Goal: Information Seeking & Learning: Learn about a topic

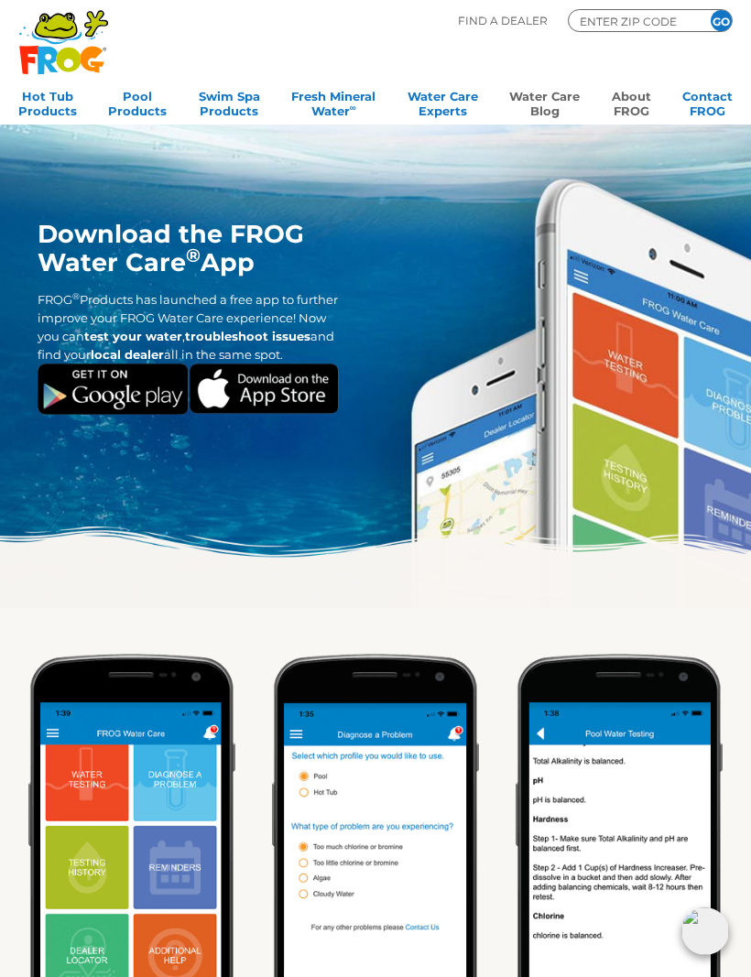
click at [555, 104] on link "Water Care Blog" at bounding box center [544, 101] width 71 height 37
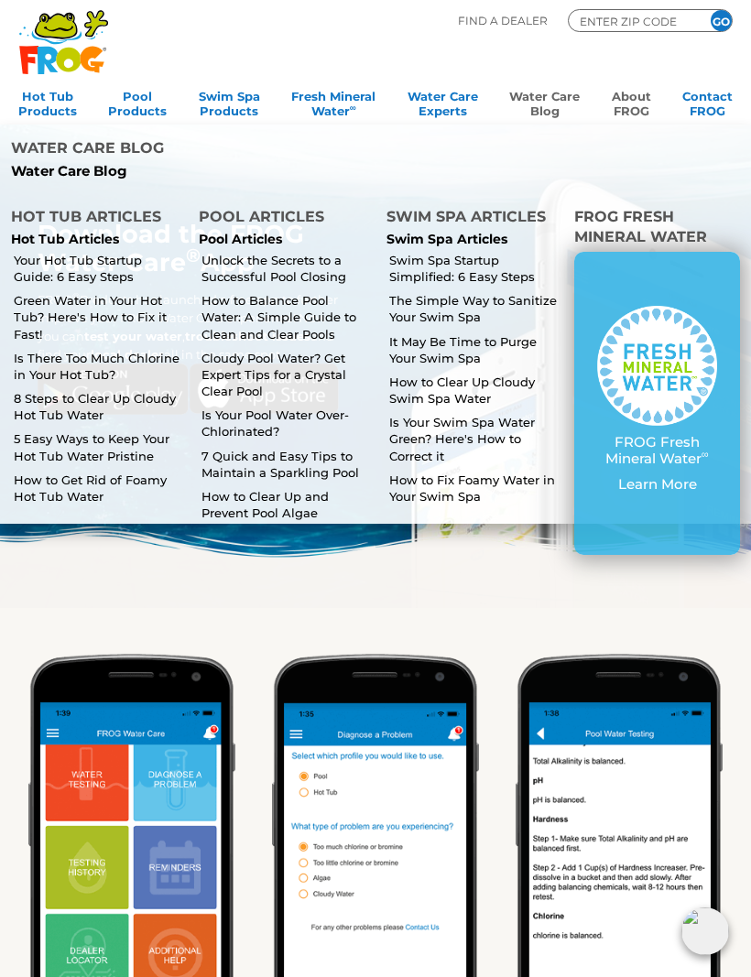
click at [120, 390] on link "8 Steps to Clear Up Cloudy Hot Tub Water" at bounding box center [98, 406] width 169 height 33
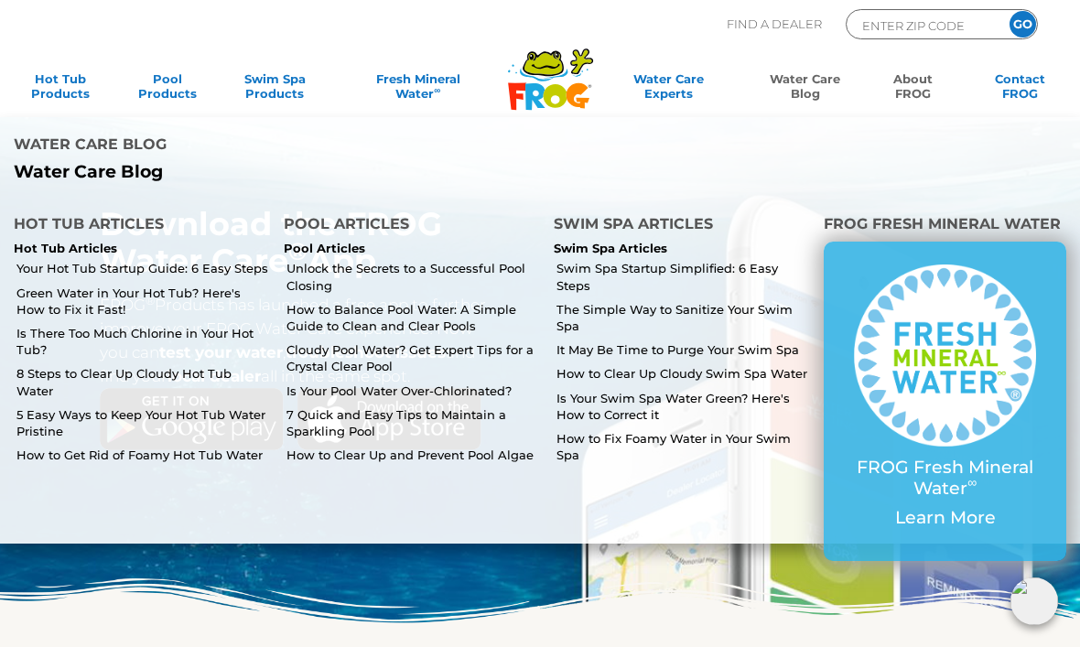
scroll to position [15, 0]
click at [203, 325] on link "Is There Too Much Chlorine in Your Hot Tub?" at bounding box center [143, 341] width 254 height 33
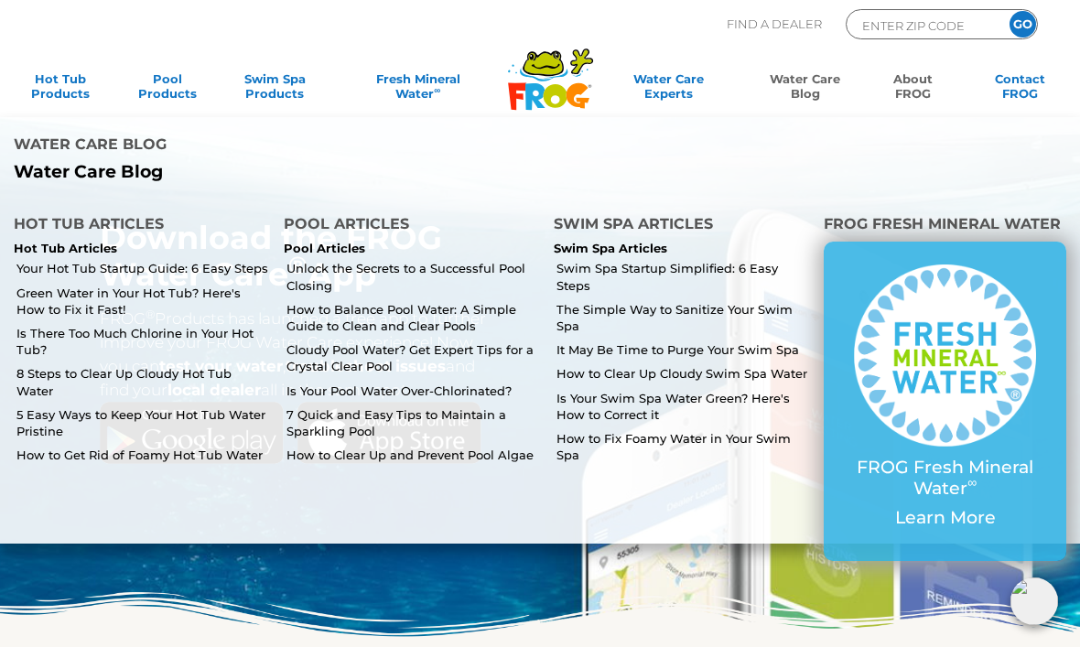
scroll to position [3, 0]
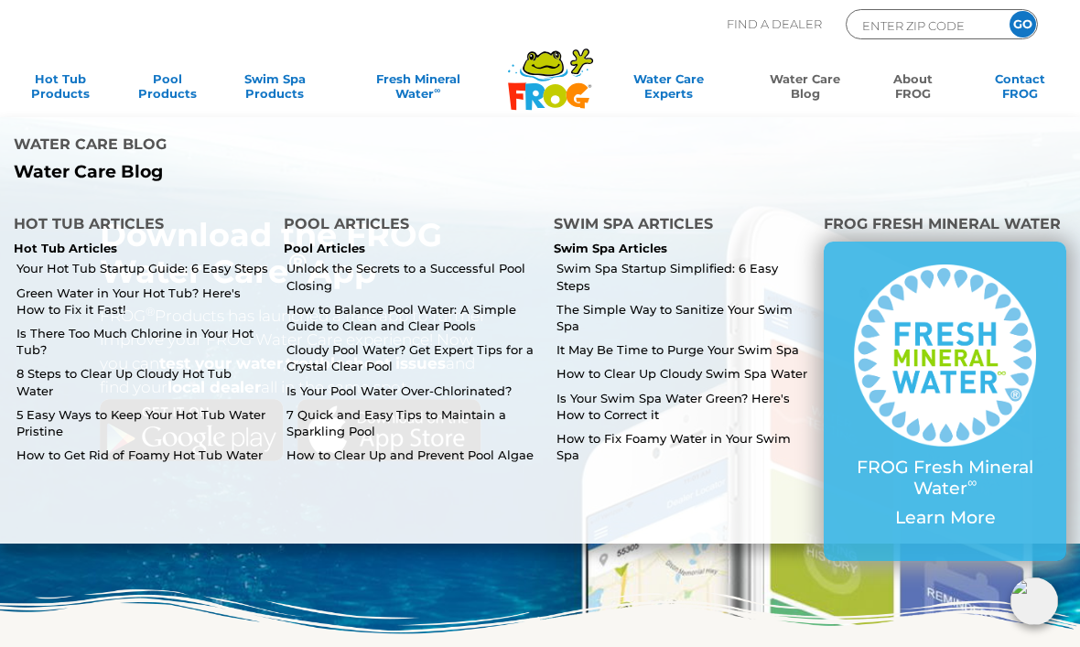
click at [219, 407] on link "5 Easy Ways to Keep Your Hot Tub Water Pristine" at bounding box center [143, 423] width 254 height 33
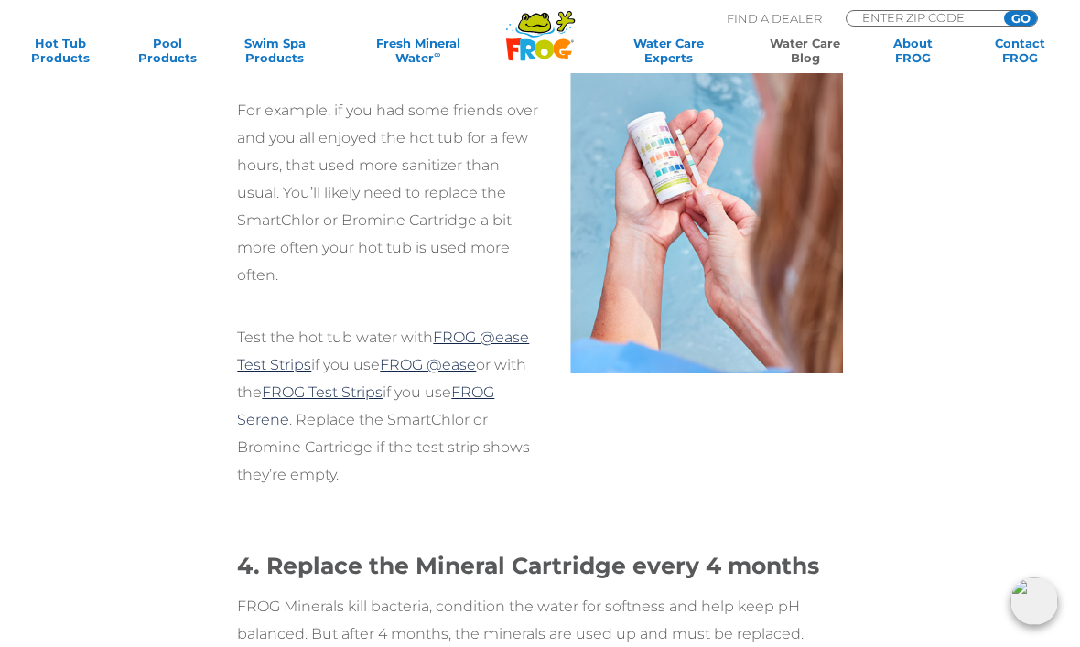
scroll to position [2681, 0]
